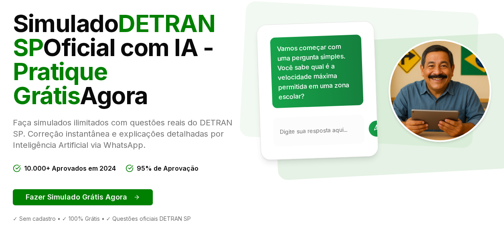
scroll to position [87, 0]
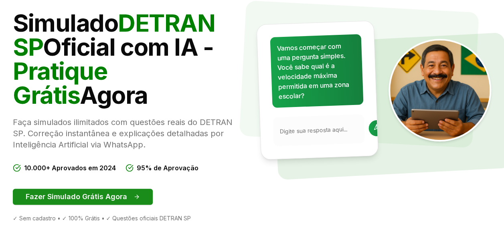
click at [110, 199] on button "Fazer Simulado Grátis Agora" at bounding box center [83, 197] width 140 height 16
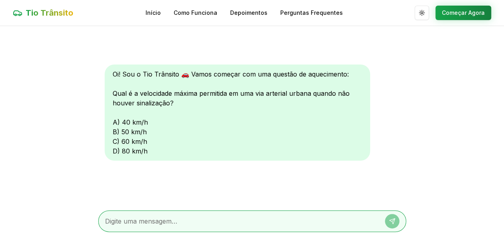
click at [140, 223] on textarea at bounding box center [241, 222] width 272 height 10
type textarea "c"
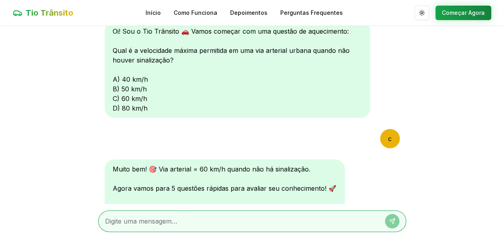
scroll to position [131, 0]
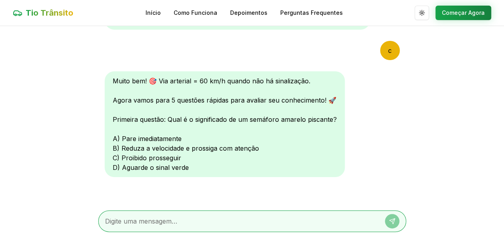
type textarea "b"
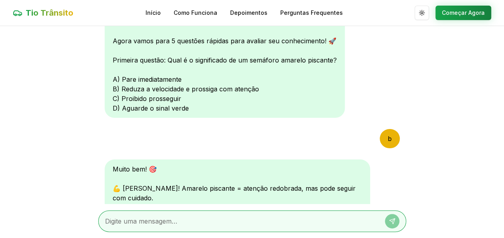
scroll to position [340, 0]
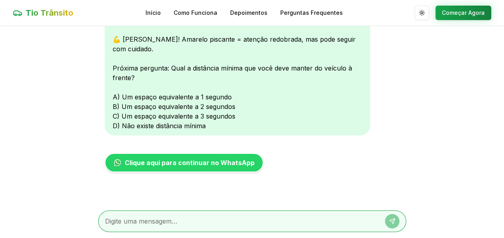
type textarea "c"
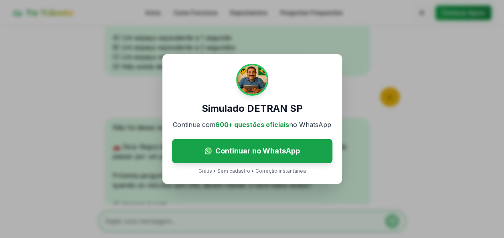
scroll to position [507, 0]
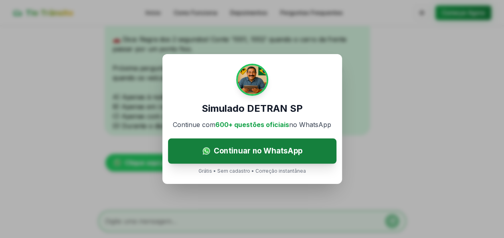
click at [221, 150] on span "Continuar no WhatsApp" at bounding box center [257, 151] width 89 height 12
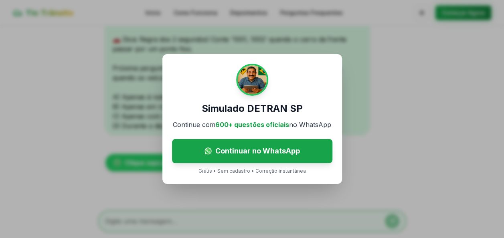
click at [376, 86] on div "Simulado DETRAN SP Continue com 600+ questões oficiais no WhatsApp Continuar no…" at bounding box center [252, 119] width 504 height 238
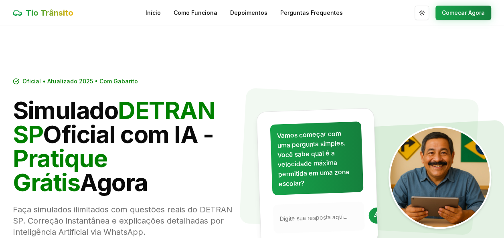
scroll to position [87, 0]
